Goal: Task Accomplishment & Management: Use online tool/utility

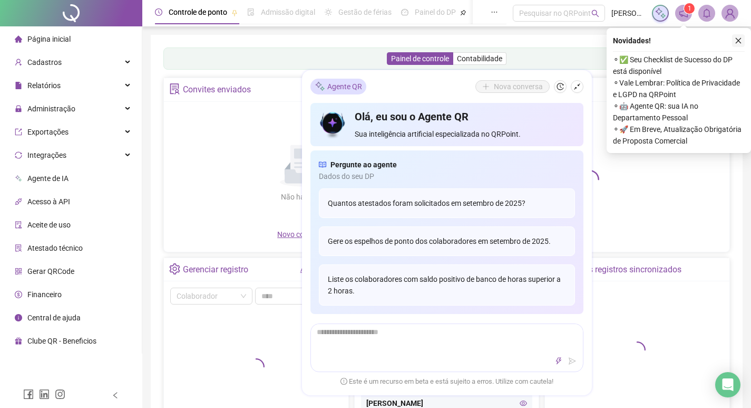
click at [740, 44] on icon "close" at bounding box center [738, 40] width 7 height 7
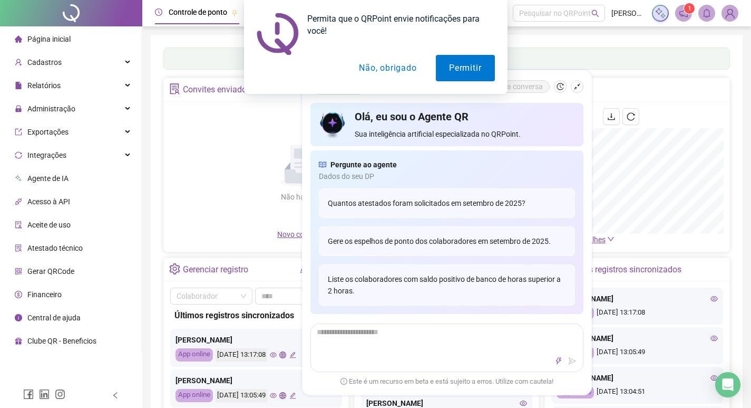
click at [378, 76] on button "Não, obrigado" at bounding box center [388, 68] width 84 height 26
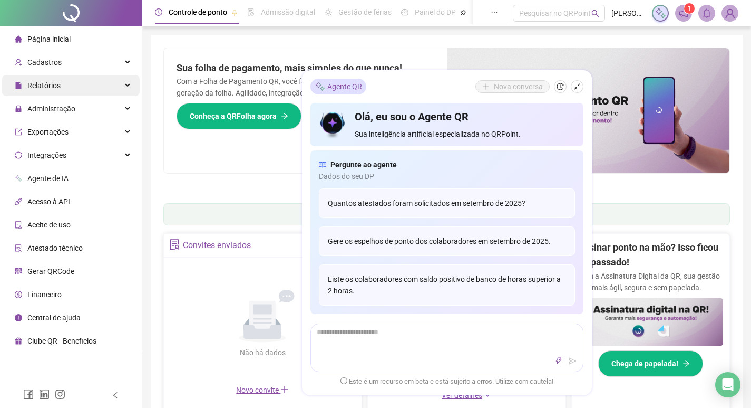
click at [86, 82] on div "Relatórios" at bounding box center [71, 85] width 138 height 21
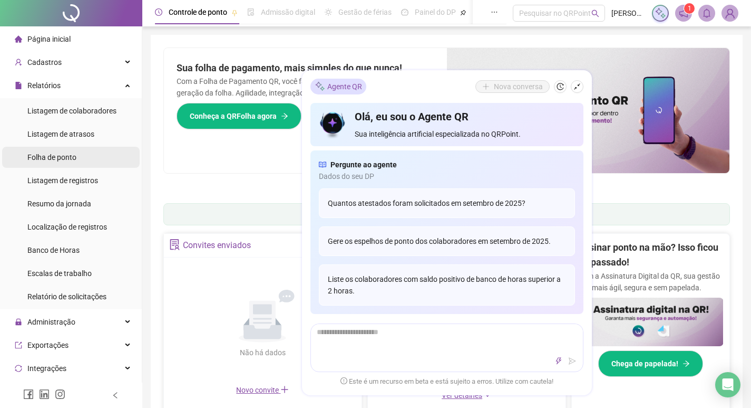
click at [90, 154] on li "Folha de ponto" at bounding box center [71, 157] width 138 height 21
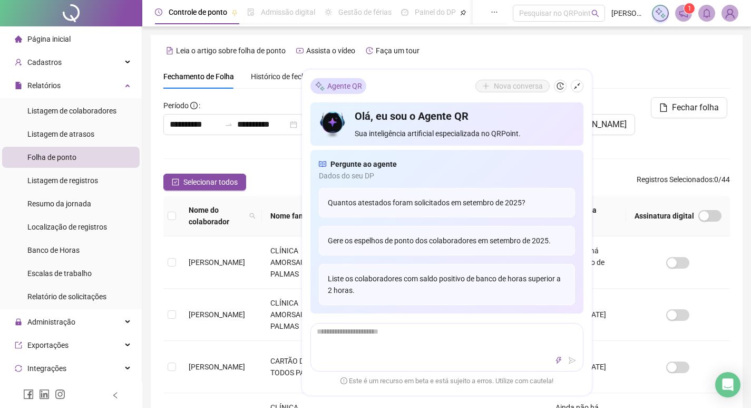
scroll to position [12, 0]
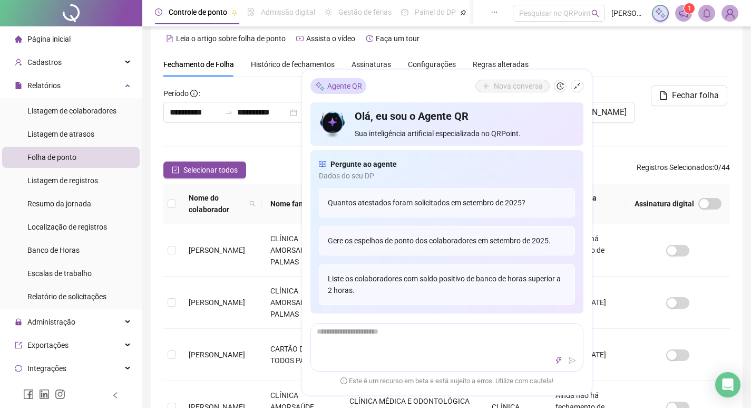
click at [602, 56] on div "Fechamento de Folha Histórico de fechamentos Assinaturas Configurações Regras a…" at bounding box center [446, 64] width 567 height 24
drag, startPoint x: 399, startPoint y: 84, endPoint x: 461, endPoint y: 109, distance: 67.0
click at [451, 109] on div "Agente QR Nova conversa Olá, eu sou o Agente QR Sua inteligência artificial esp…" at bounding box center [447, 232] width 290 height 325
click at [572, 89] on button "button" at bounding box center [577, 86] width 13 height 13
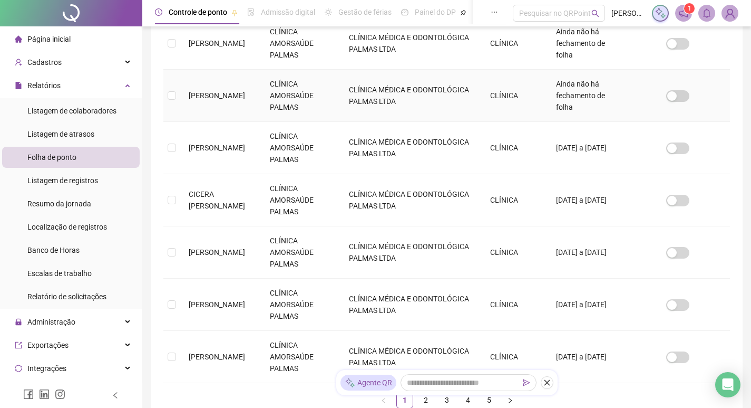
scroll to position [468, 0]
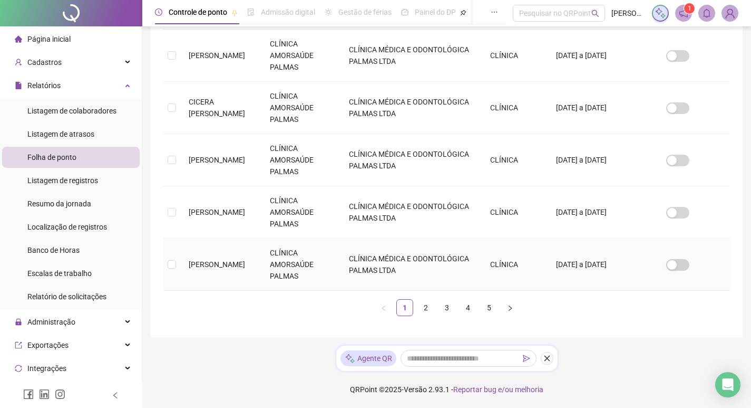
click at [167, 266] on td at bounding box center [171, 264] width 17 height 52
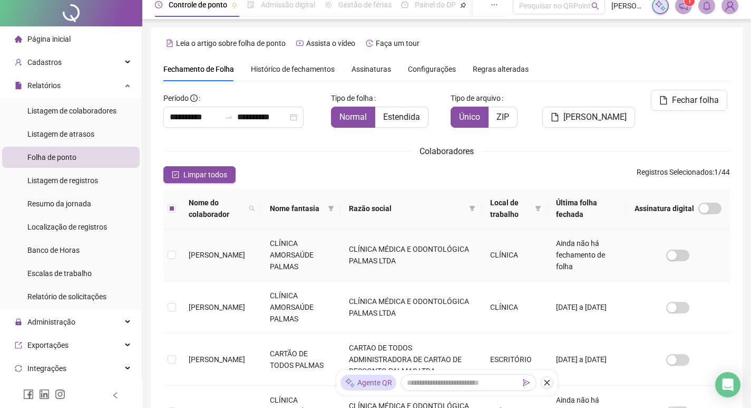
scroll to position [0, 0]
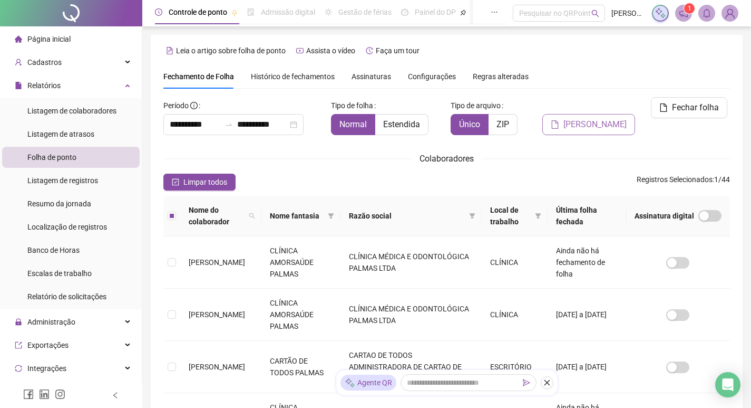
click at [602, 118] on span "[PERSON_NAME]" at bounding box center [595, 124] width 63 height 13
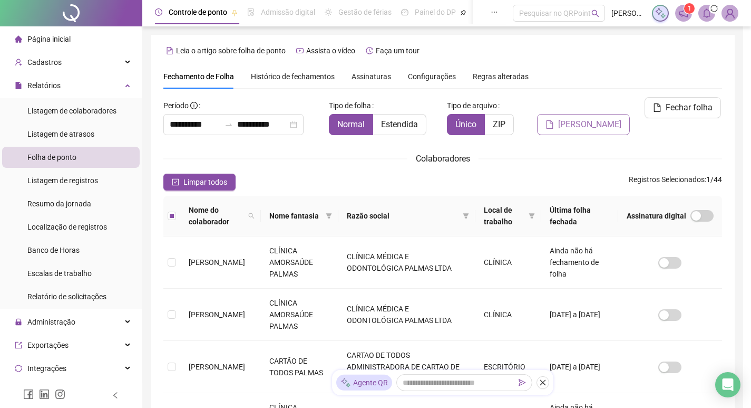
scroll to position [12, 0]
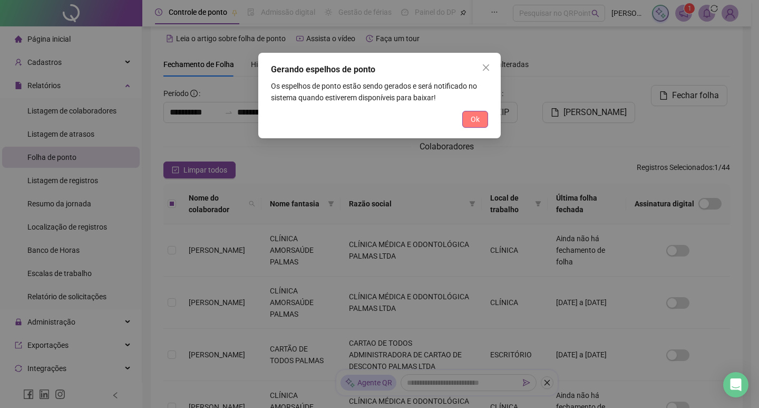
click at [478, 117] on span "Ok" at bounding box center [475, 119] width 9 height 12
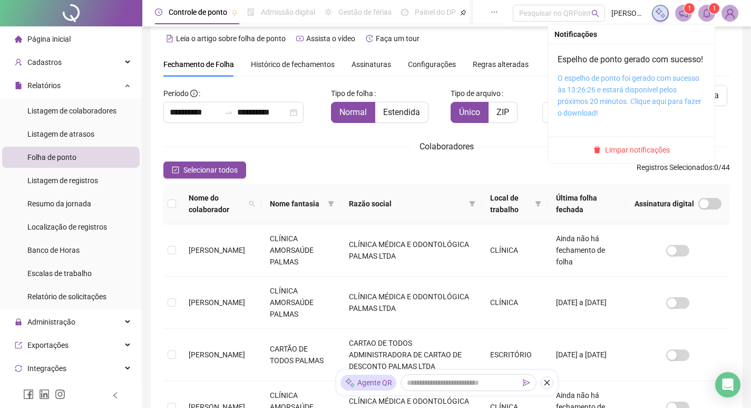
click at [653, 100] on link "O espelho de ponto foi gerado com sucesso às 13:26:26 e estará disponível pelos…" at bounding box center [630, 95] width 144 height 43
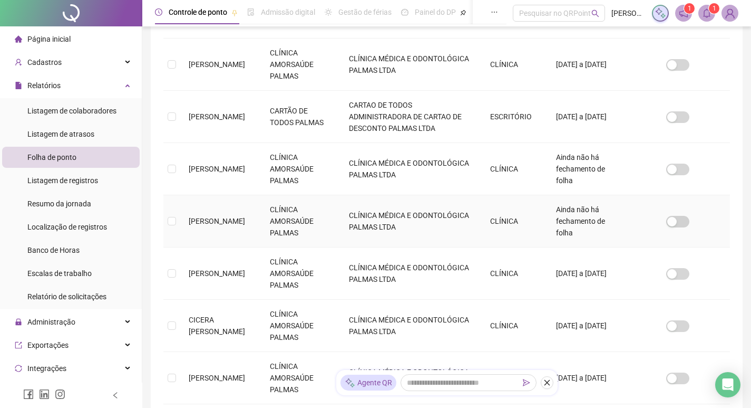
scroll to position [276, 0]
